Goal: Transaction & Acquisition: Purchase product/service

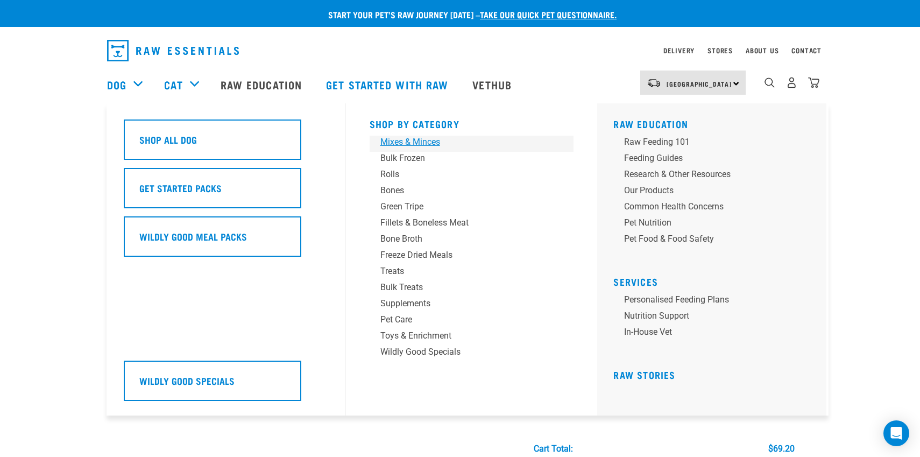
click at [431, 143] on div "Mixes & Minces" at bounding box center [464, 142] width 168 height 13
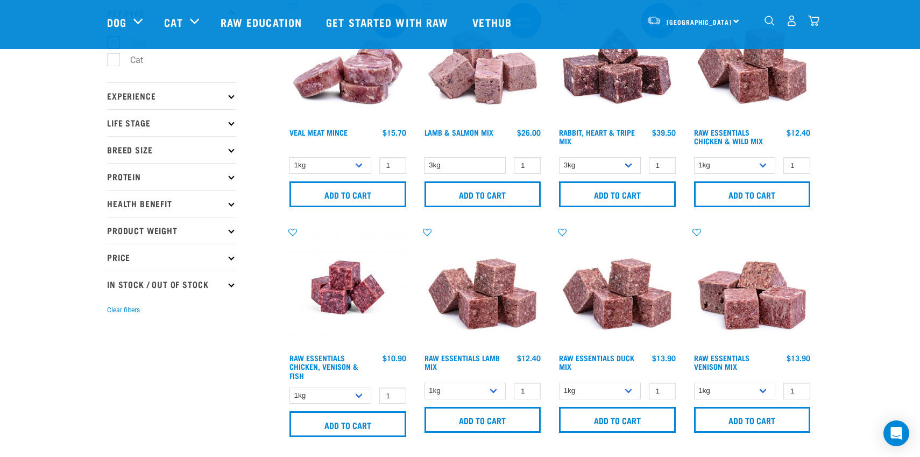
scroll to position [84, 0]
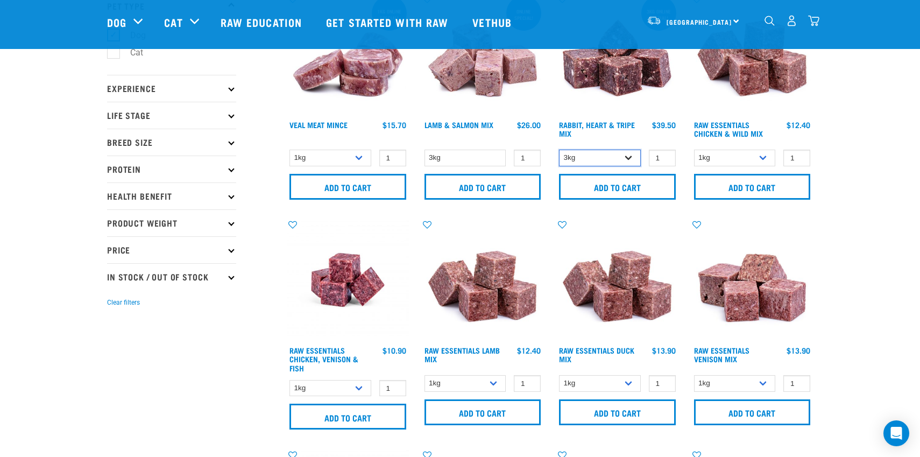
click at [633, 156] on select "3kg 1kg" at bounding box center [600, 158] width 82 height 17
click at [559, 150] on select "3kg 1kg" at bounding box center [600, 158] width 82 height 17
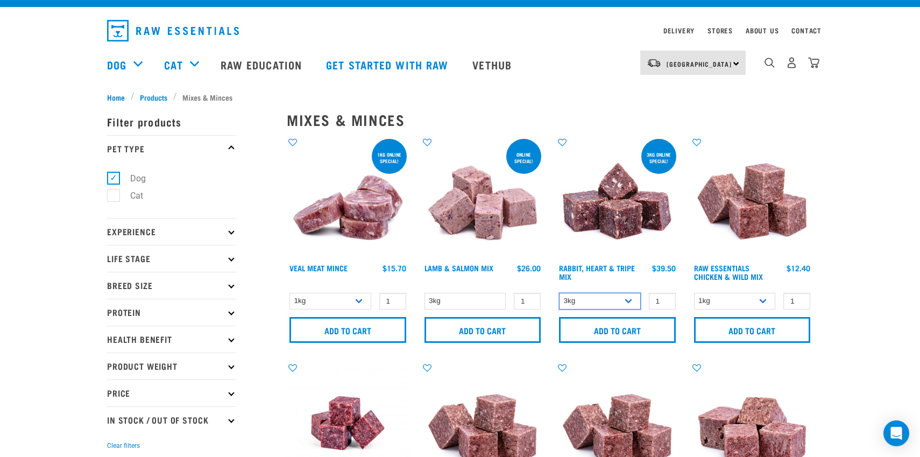
scroll to position [29, 0]
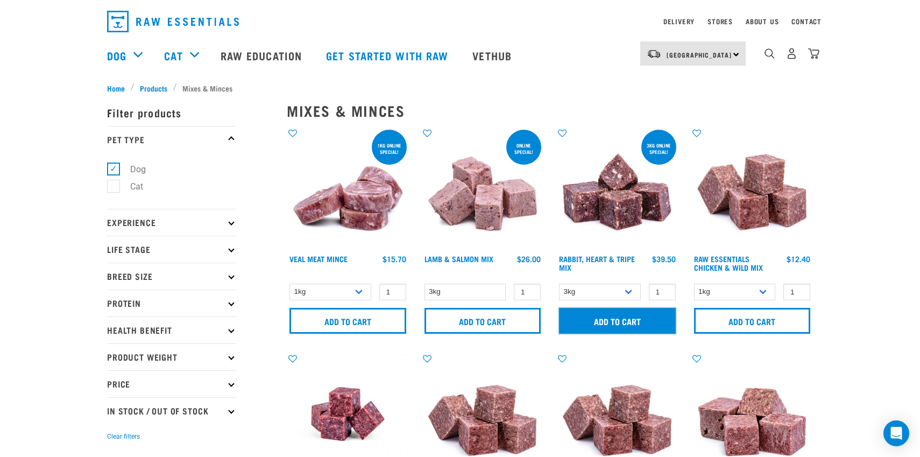
click at [637, 321] on input "Add to cart" at bounding box center [617, 321] width 117 height 26
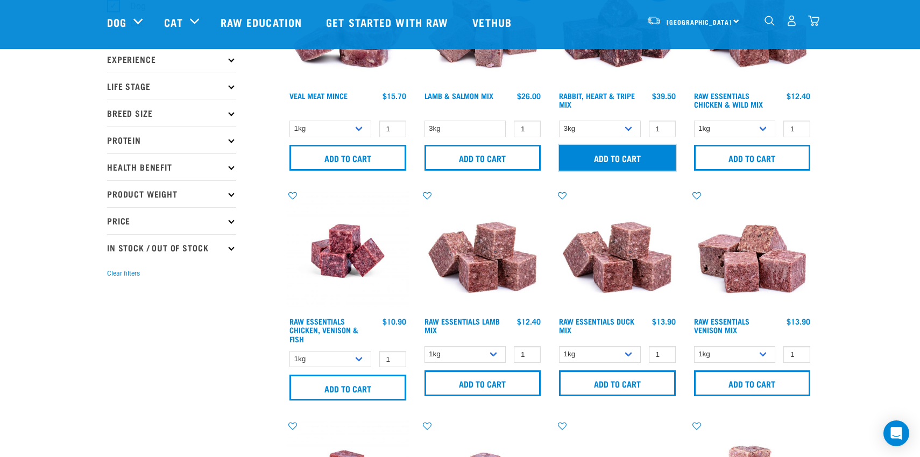
scroll to position [117, 0]
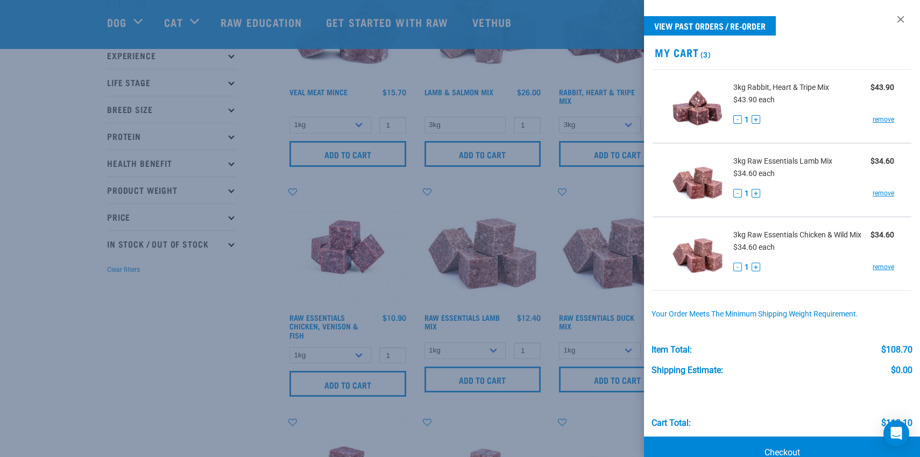
click at [129, 356] on div at bounding box center [460, 228] width 920 height 457
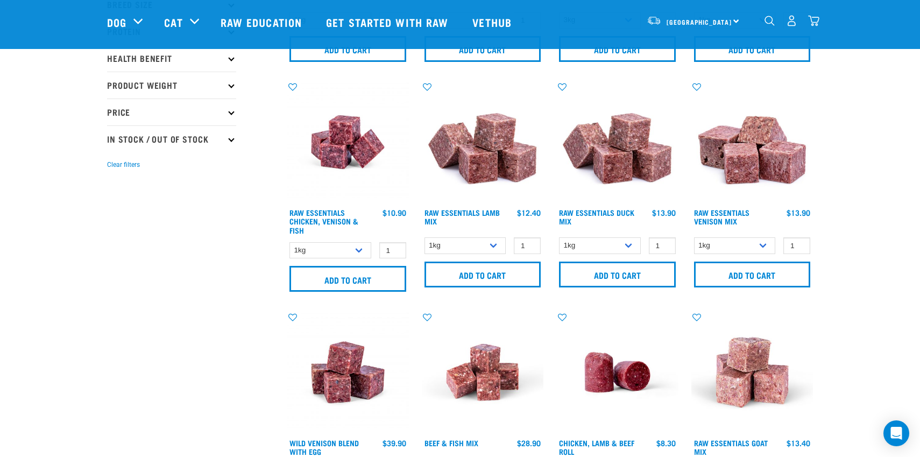
scroll to position [230, 0]
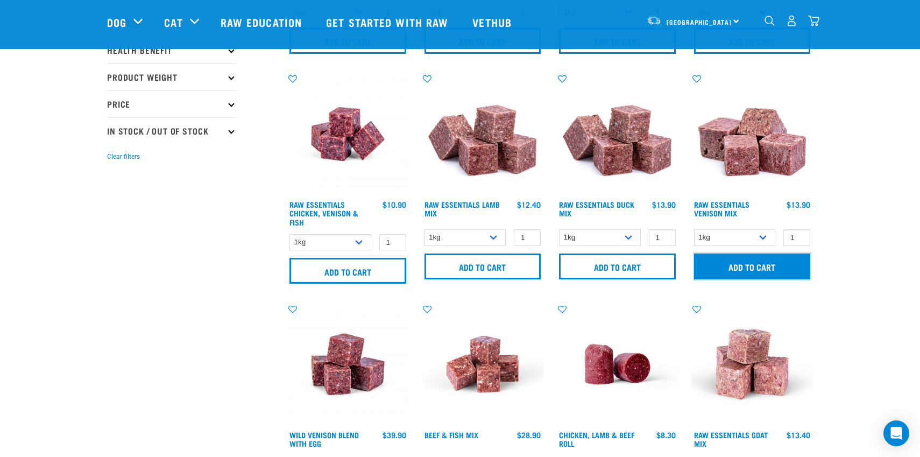
click at [756, 264] on input "Add to cart" at bounding box center [752, 266] width 117 height 26
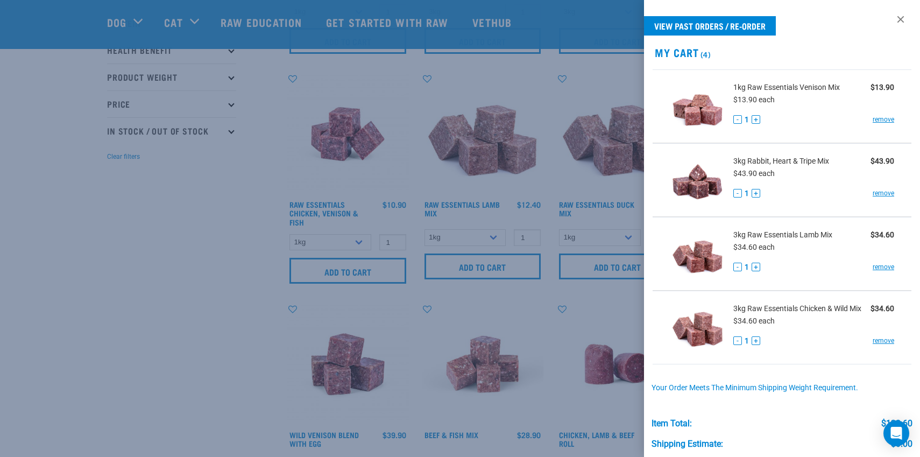
click at [139, 287] on div at bounding box center [460, 228] width 920 height 457
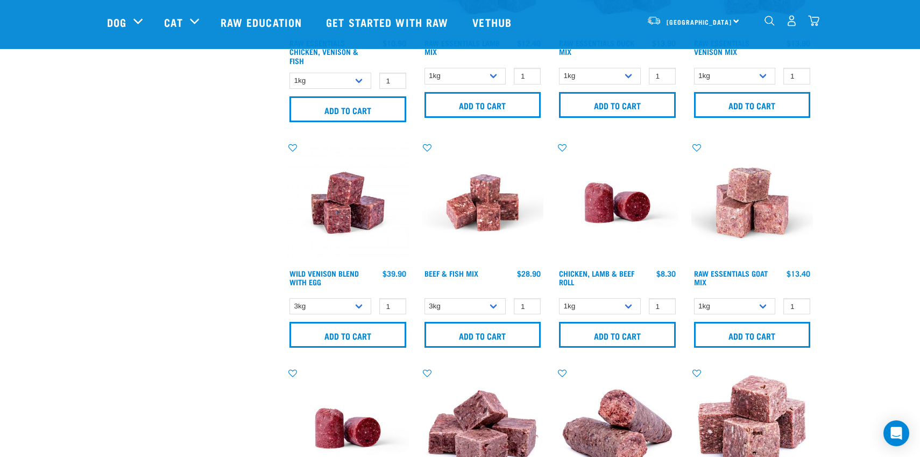
scroll to position [396, 0]
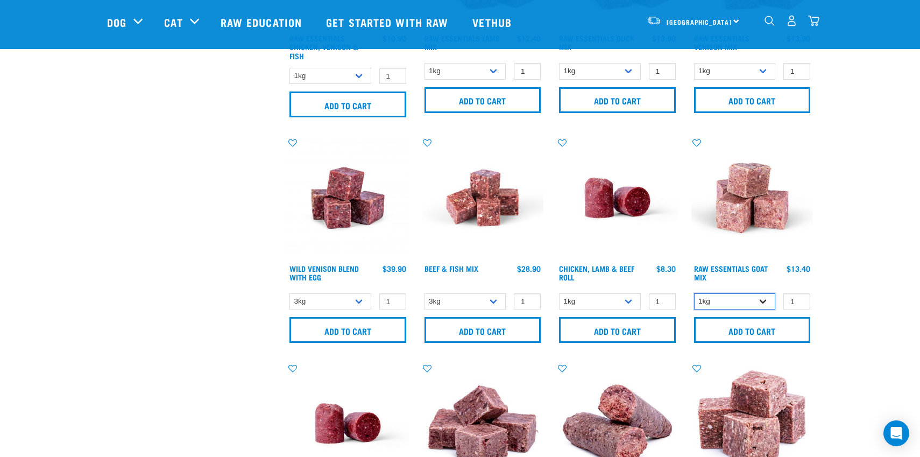
click at [767, 297] on select "1kg 3kg" at bounding box center [735, 301] width 82 height 17
select select "337219"
click at [694, 293] on select "1kg 3kg" at bounding box center [735, 301] width 82 height 17
click at [762, 325] on input "Add to cart" at bounding box center [752, 330] width 117 height 26
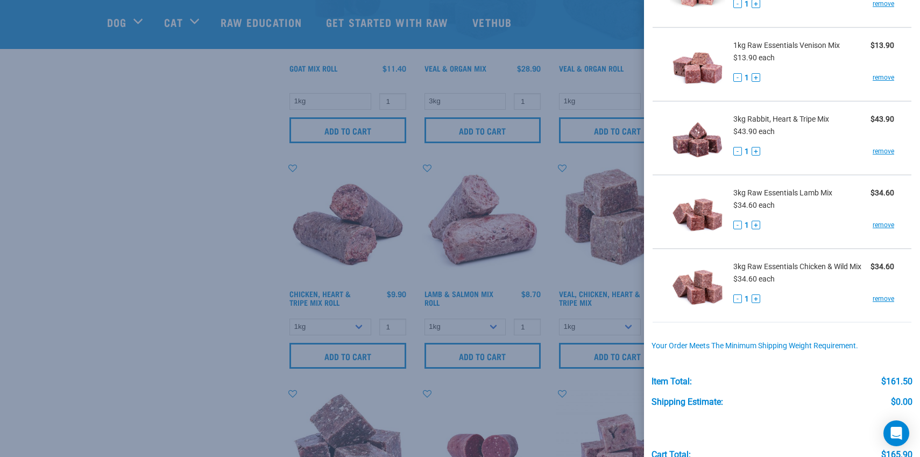
scroll to position [172, 0]
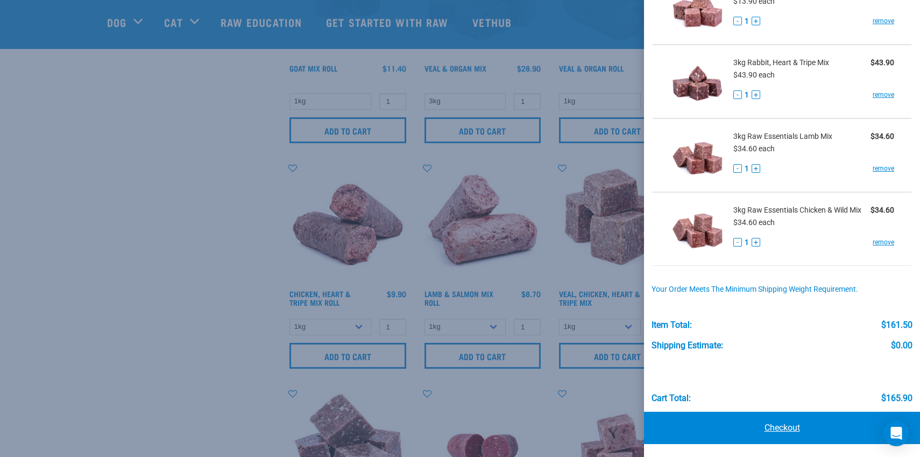
click at [782, 426] on link "Checkout" at bounding box center [782, 428] width 276 height 32
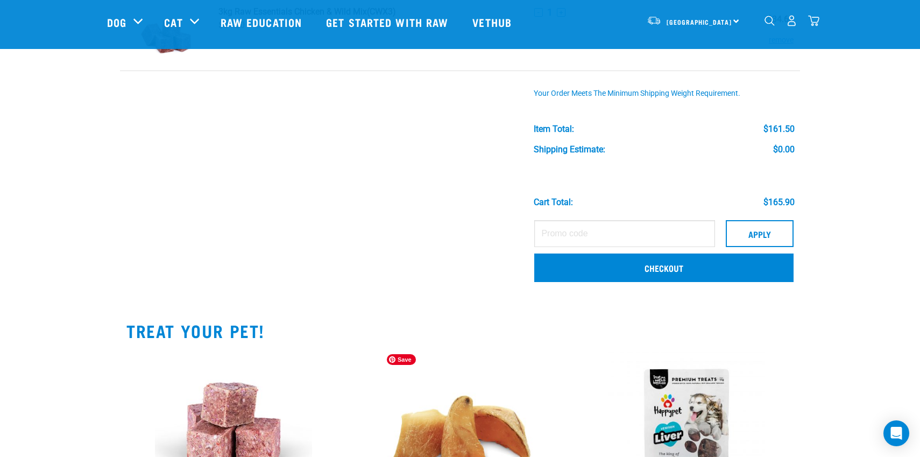
scroll to position [308, 0]
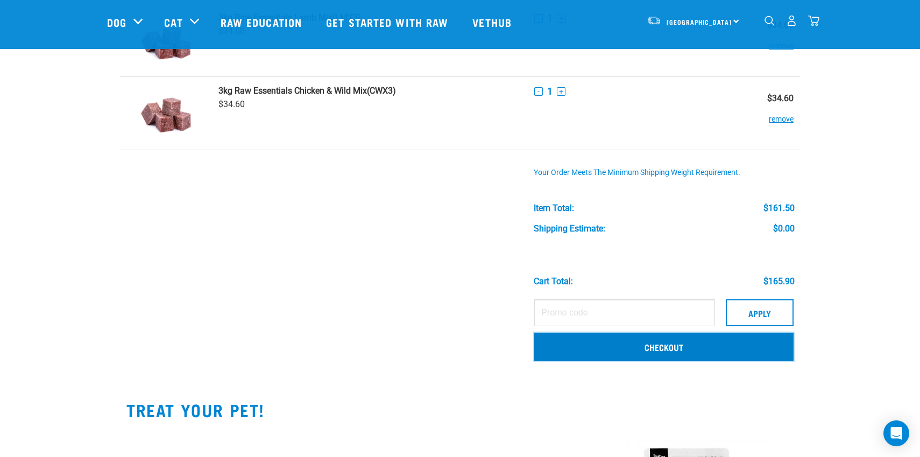
click at [677, 348] on link "Checkout" at bounding box center [663, 346] width 259 height 28
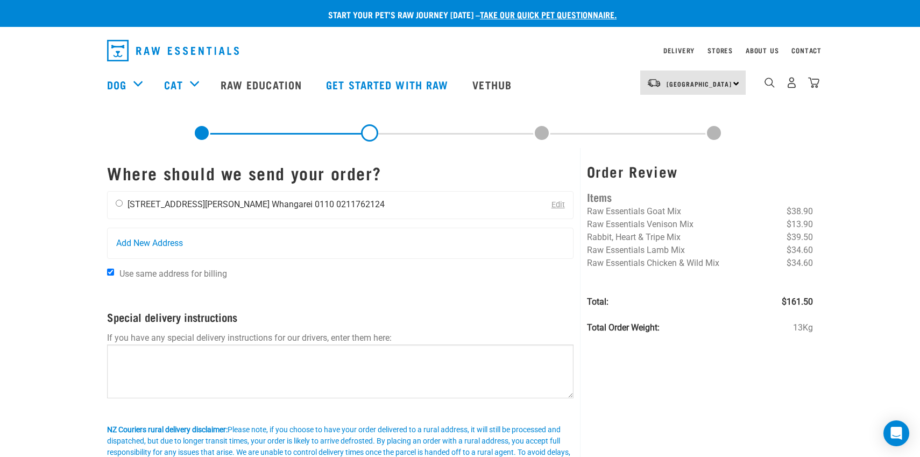
click at [126, 206] on div "Kirsty Randell 20 Armstrong Avenue Whangarei 0110 0211762124" at bounding box center [250, 205] width 285 height 27
click at [119, 203] on input "radio" at bounding box center [119, 203] width 7 height 7
radio input "true"
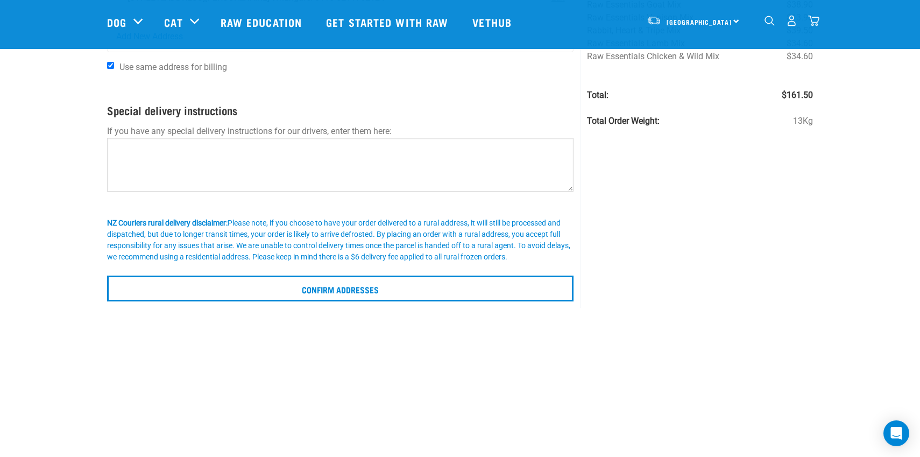
scroll to position [130, 0]
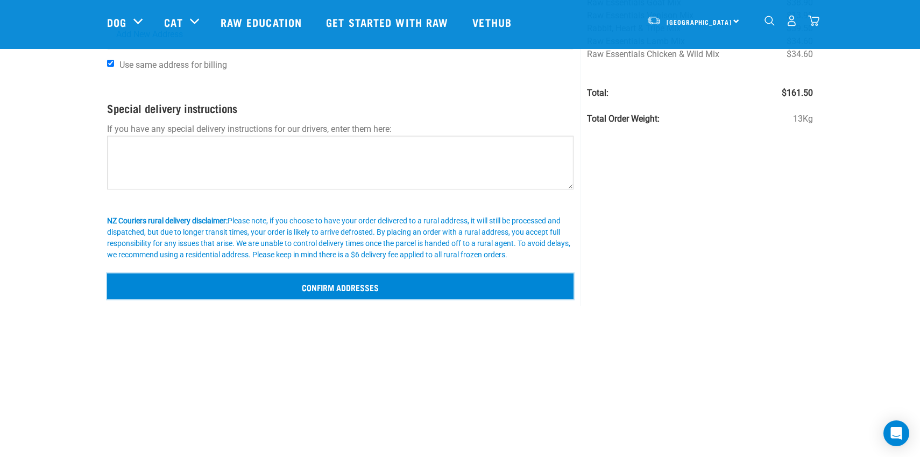
click at [363, 292] on input "Confirm addresses" at bounding box center [340, 286] width 466 height 26
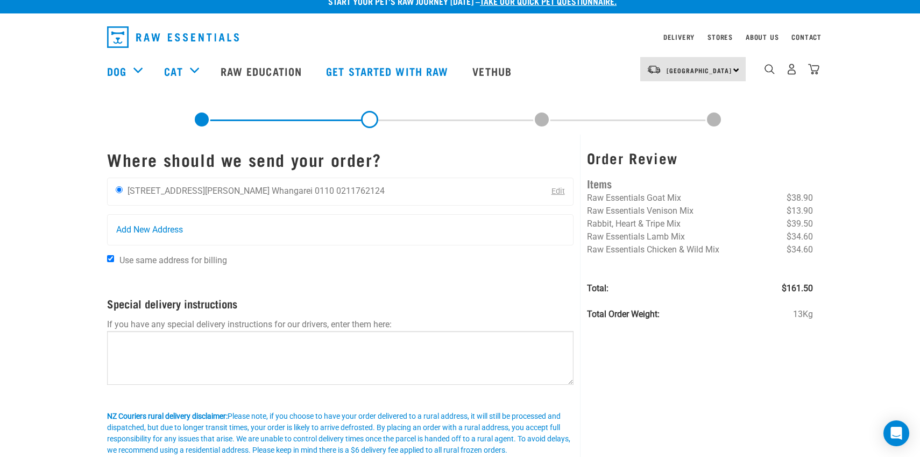
scroll to position [0, 0]
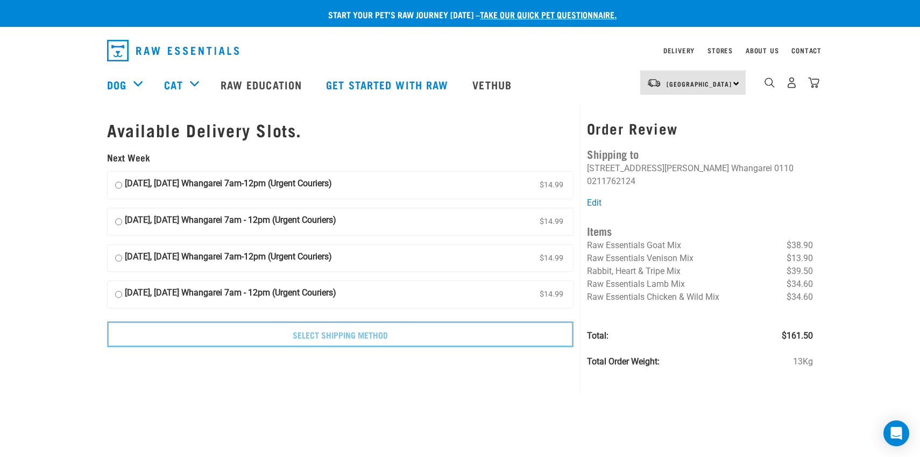
click at [157, 182] on strong "02 September, Tuesday Whangarei 7am-12pm (Urgent Couriers)" at bounding box center [228, 185] width 207 height 16
click at [122, 182] on input "02 September, Tuesday Whangarei 7am-12pm (Urgent Couriers) $14.99" at bounding box center [118, 185] width 7 height 16
radio input "true"
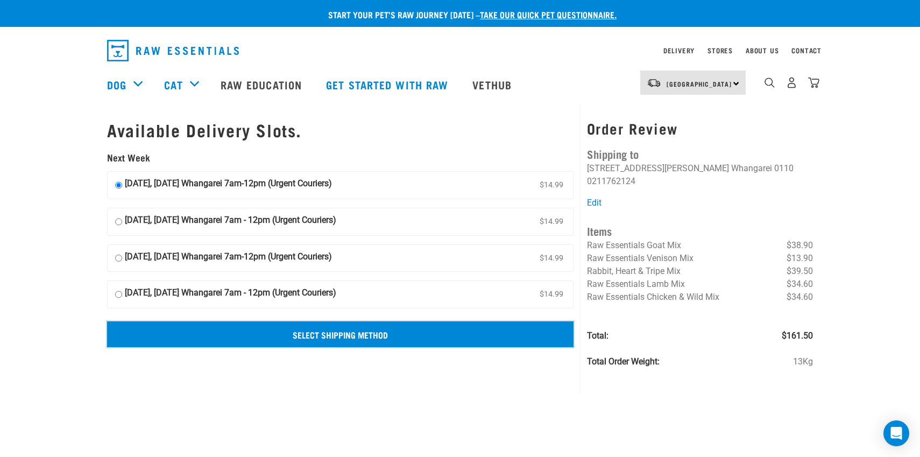
click at [349, 338] on input "Select Shipping Method" at bounding box center [340, 334] width 466 height 26
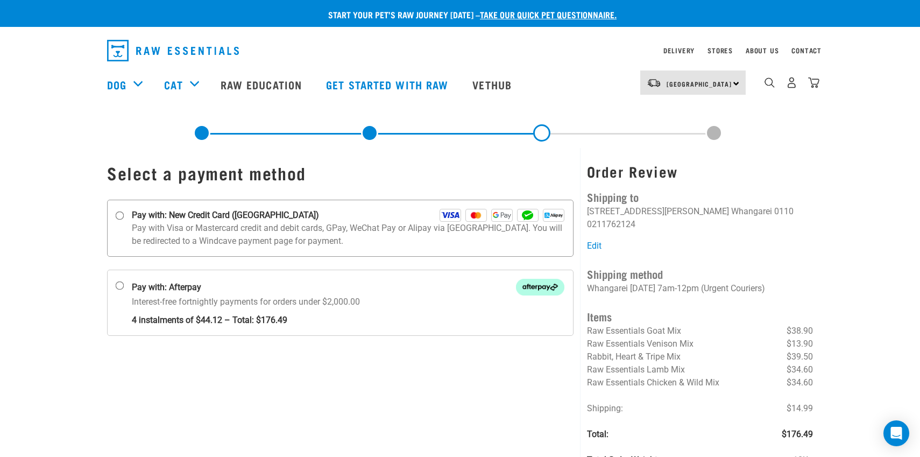
click at [198, 213] on strong "Pay with: New Credit Card ([GEOGRAPHIC_DATA])" at bounding box center [225, 215] width 187 height 13
click at [124, 213] on input "Pay with: New Credit Card ([GEOGRAPHIC_DATA])" at bounding box center [120, 215] width 9 height 9
radio input "true"
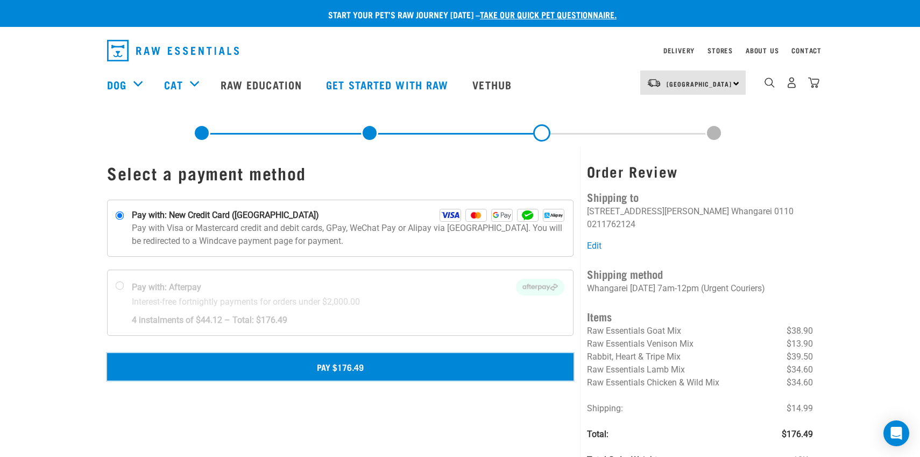
click at [359, 364] on button "Pay $176.49" at bounding box center [340, 366] width 466 height 27
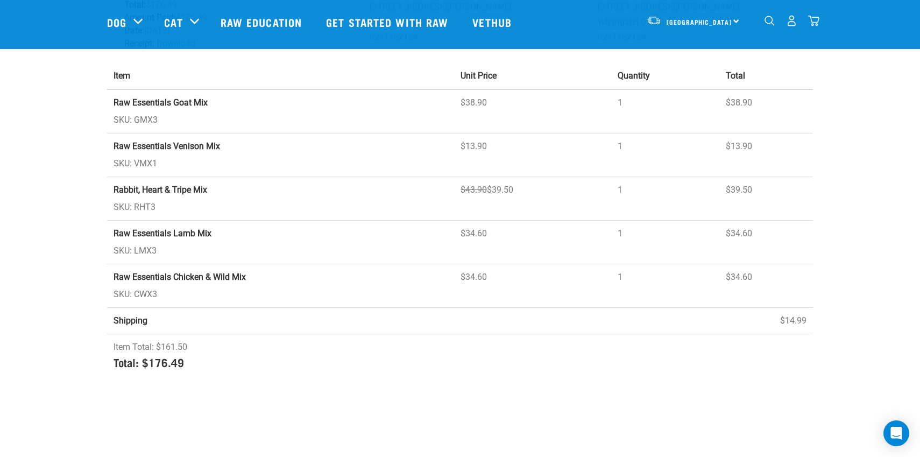
scroll to position [148, 0]
